Goal: Communication & Community: Connect with others

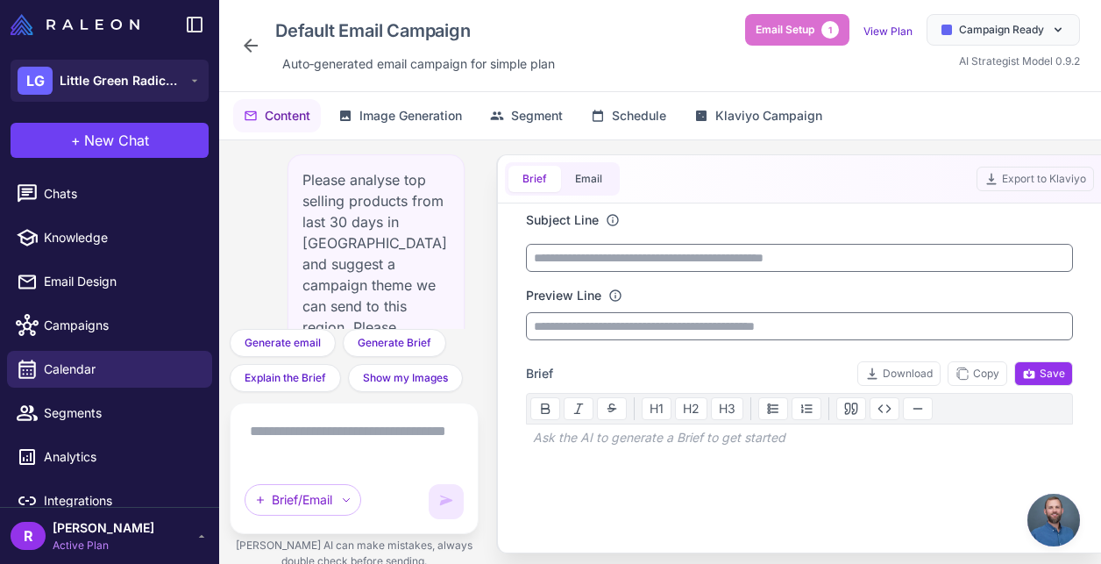
scroll to position [73, 0]
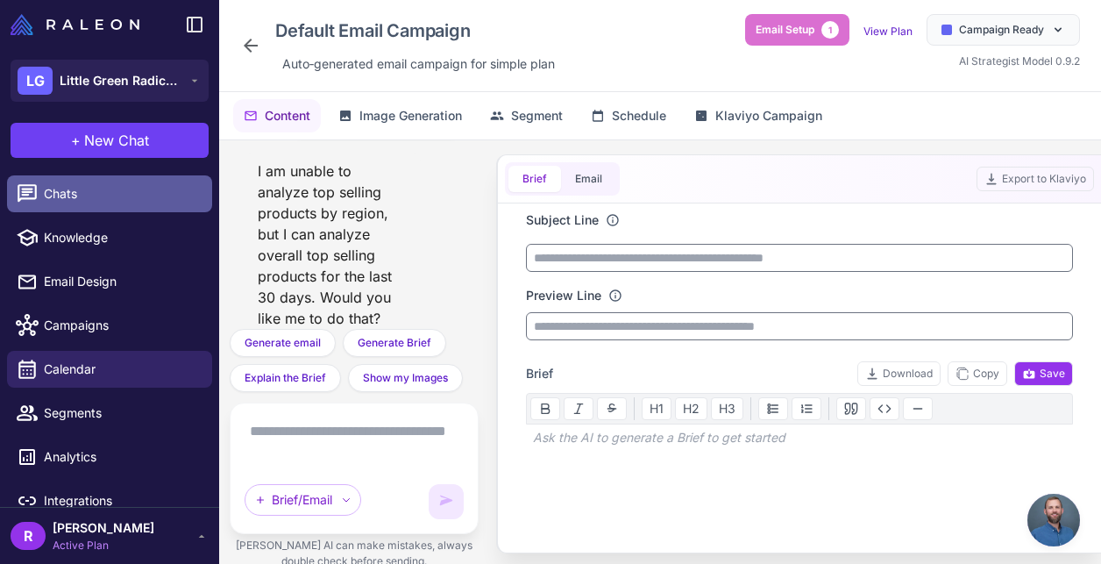
click at [149, 196] on span "Chats" at bounding box center [121, 193] width 154 height 19
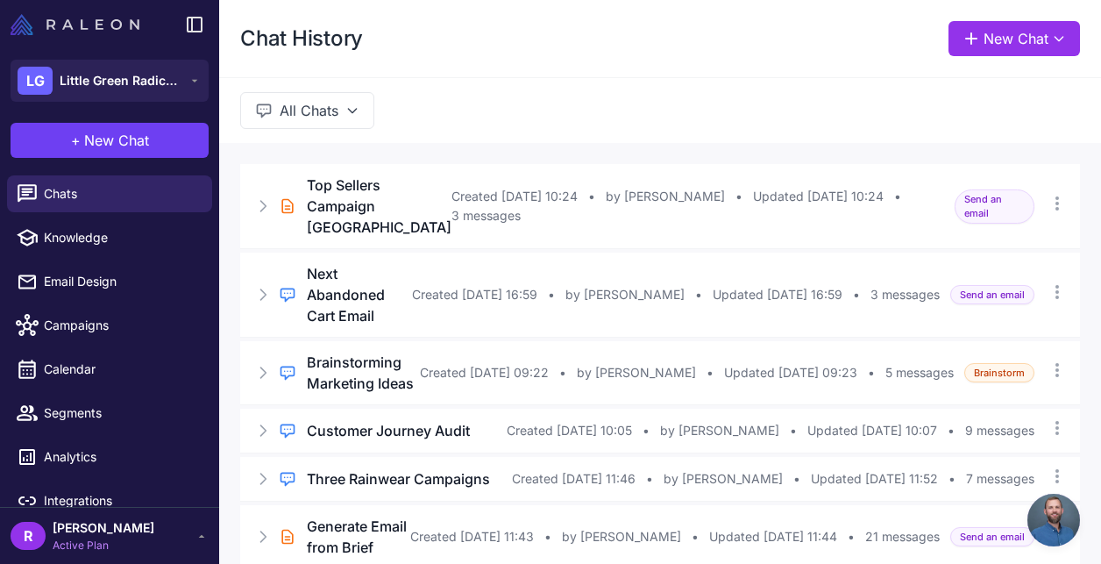
click at [117, 32] on img at bounding box center [75, 24] width 129 height 21
